Goal: Task Accomplishment & Management: Use online tool/utility

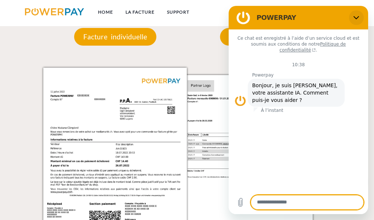
click at [356, 18] on icon "Fermer" at bounding box center [357, 18] width 6 height 6
type textarea "*"
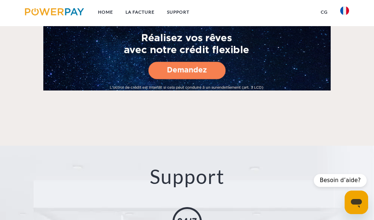
scroll to position [1206, 0]
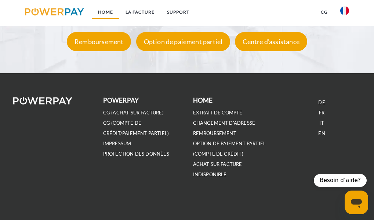
click at [104, 15] on link "Home" at bounding box center [106, 12] width 28 height 13
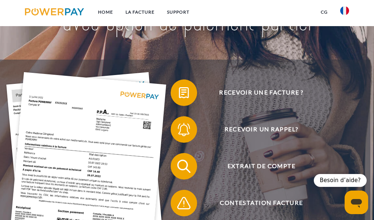
scroll to position [59, 0]
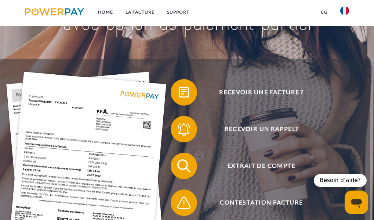
click at [267, 171] on span "Extrait de compte" at bounding box center [262, 165] width 162 height 26
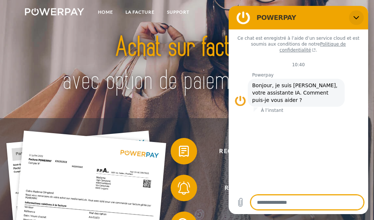
click at [355, 18] on icon "Fermer" at bounding box center [357, 17] width 6 height 3
type textarea "*"
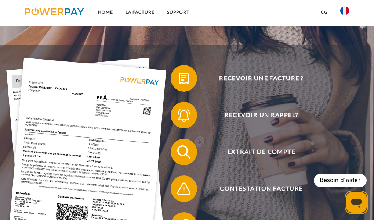
scroll to position [73, 0]
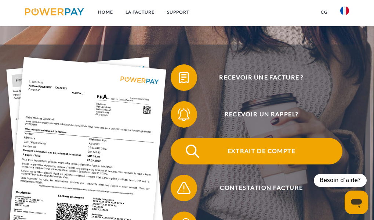
click at [270, 151] on span "Extrait de compte" at bounding box center [262, 151] width 162 height 26
